Goal: Task Accomplishment & Management: Complete application form

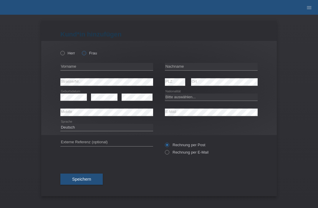
click at [81, 50] on icon at bounding box center [81, 50] width 0 height 0
click at [83, 55] on input "Frau" at bounding box center [84, 53] width 4 height 4
radio input "true"
click at [181, 67] on input "text" at bounding box center [211, 66] width 93 height 7
type input "Sacipi"
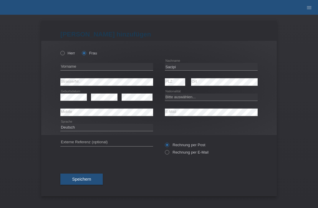
click at [75, 62] on div "error Vorname" at bounding box center [106, 66] width 93 height 15
click at [65, 66] on input "text" at bounding box center [106, 66] width 93 height 7
type input "Nevrije"
click at [104, 92] on div "error" at bounding box center [104, 97] width 26 height 15
click at [200, 99] on select "Bitte auswählen... Schweiz Deutschland Liechtenstein Österreich ------------ Af…" at bounding box center [211, 97] width 93 height 7
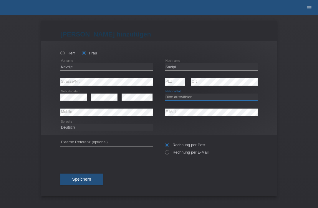
select select "CH"
click at [108, 119] on div "error Mobile" at bounding box center [106, 112] width 93 height 15
click at [57, 113] on div "Herr Frau Nevrije error Vorname C" at bounding box center [158, 88] width 235 height 94
click at [89, 181] on span "Speichern" at bounding box center [81, 179] width 19 height 5
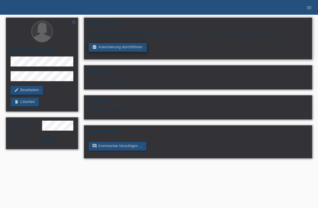
click at [107, 52] on link "assignment_turned_in Autorisierung durchführen" at bounding box center [118, 47] width 58 height 9
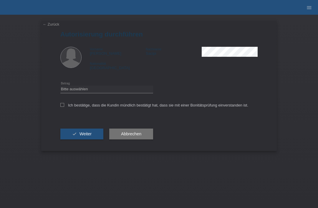
click at [73, 97] on div "Bitte auswählen CHF 1.00 - CHF 499.00 CHF 500.00 - CHF 1'999.00 CHF 2'000.00 - …" at bounding box center [106, 89] width 93 height 15
click at [69, 89] on select "Bitte auswählen CHF 1.00 - CHF 499.00 CHF 500.00 - CHF 1'999.00 CHF 2'000.00 - …" at bounding box center [106, 89] width 93 height 7
select select "3"
click at [59, 107] on div "← Zurück Autorisierung durchführen Vorname Nevrije Nachname Sacipi Nationalität…" at bounding box center [158, 86] width 235 height 130
click at [61, 106] on icon at bounding box center [62, 105] width 4 height 4
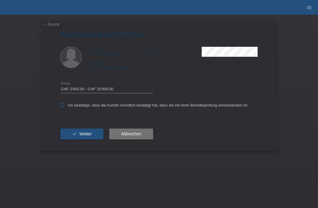
click at [61, 106] on input "Ich bestätige, dass die Kundin mündlich bestätigt hat, dass sie mit einer Bonit…" at bounding box center [62, 105] width 4 height 4
checkbox input "true"
click at [74, 136] on icon "check" at bounding box center [74, 133] width 5 height 5
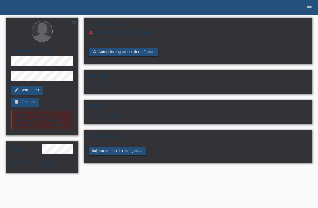
click at [314, 7] on link "menu" at bounding box center [309, 8] width 12 height 4
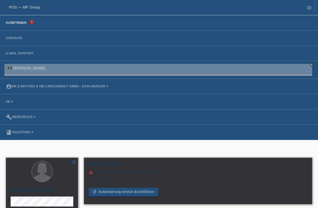
click at [25, 23] on link "Kund*innen" at bounding box center [16, 23] width 26 height 4
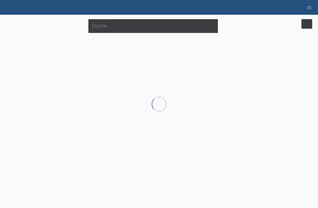
click at [53, 76] on div at bounding box center [159, 65] width 312 height 59
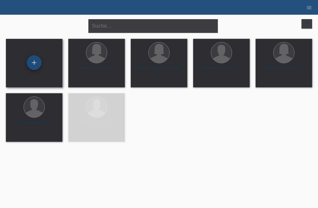
click at [34, 65] on div "+" at bounding box center [34, 63] width 14 height 10
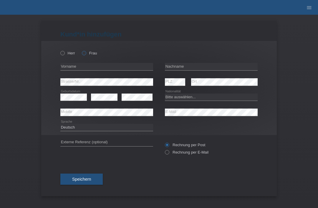
click at [91, 54] on label "Frau" at bounding box center [89, 53] width 15 height 4
click at [86, 54] on input "Frau" at bounding box center [84, 53] width 4 height 4
radio input "true"
click at [208, 76] on div "error Ort" at bounding box center [224, 81] width 66 height 15
click at [212, 67] on input "text" at bounding box center [211, 66] width 93 height 7
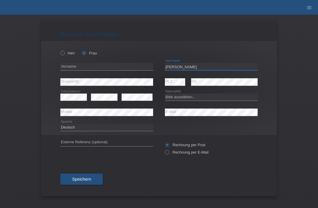
type input "[PERSON_NAME]"
click at [119, 70] on input "text" at bounding box center [106, 66] width 93 height 7
type input "[PERSON_NAME] [PERSON_NAME]"
click at [200, 99] on select "Bitte auswählen... Schweiz Deutschland Liechtenstein Österreich ------------ Af…" at bounding box center [211, 97] width 93 height 7
select select "CH"
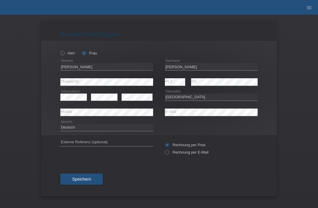
click at [172, 91] on div "Bitte auswählen... Schweiz Deutschland Liechtenstein Österreich ------------ Af…" at bounding box center [211, 97] width 93 height 15
click at [75, 178] on button "Speichern" at bounding box center [81, 179] width 42 height 11
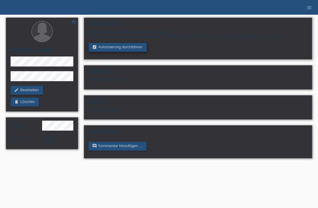
click at [101, 49] on link "assignment_turned_in Autorisierung durchführen" at bounding box center [118, 47] width 58 height 9
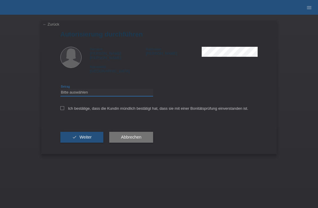
click at [70, 90] on select "Bitte auswählen CHF 1.00 - CHF 499.00 CHF 500.00 - CHF 1'999.00 CHF 2'000.00 - …" at bounding box center [106, 92] width 93 height 7
select select "3"
click at [61, 109] on input "Ich bestätige, dass die Kundin mündlich bestätigt hat, dass sie mit einer Bonit…" at bounding box center [62, 108] width 4 height 4
checkbox input "true"
click at [70, 132] on button "check Weiter" at bounding box center [81, 137] width 43 height 11
